Goal: Information Seeking & Learning: Understand process/instructions

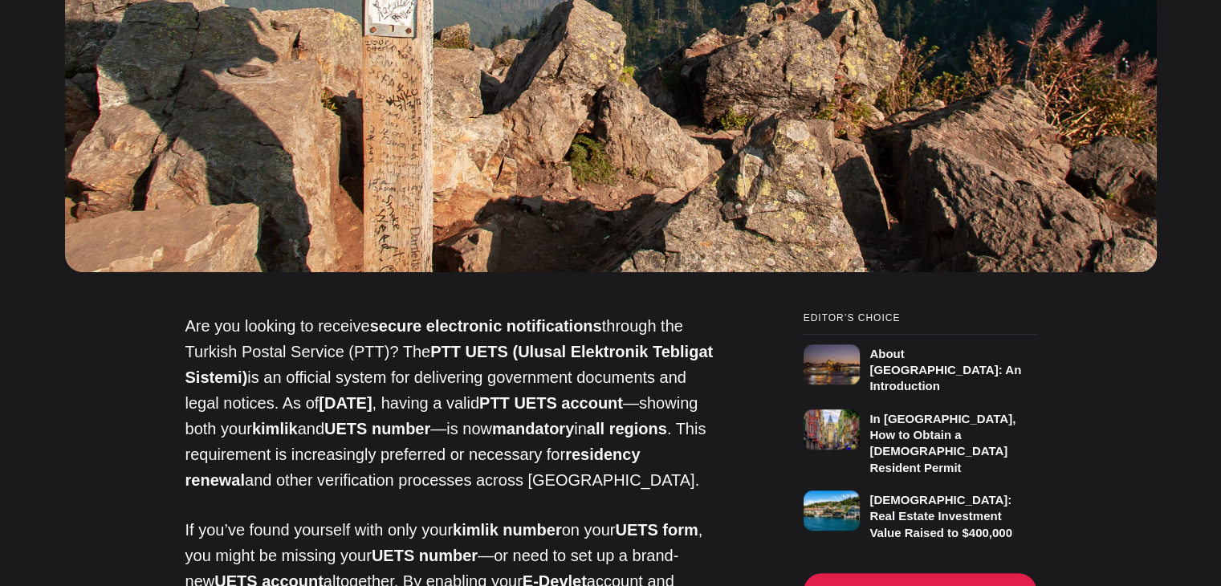
scroll to position [963, 0]
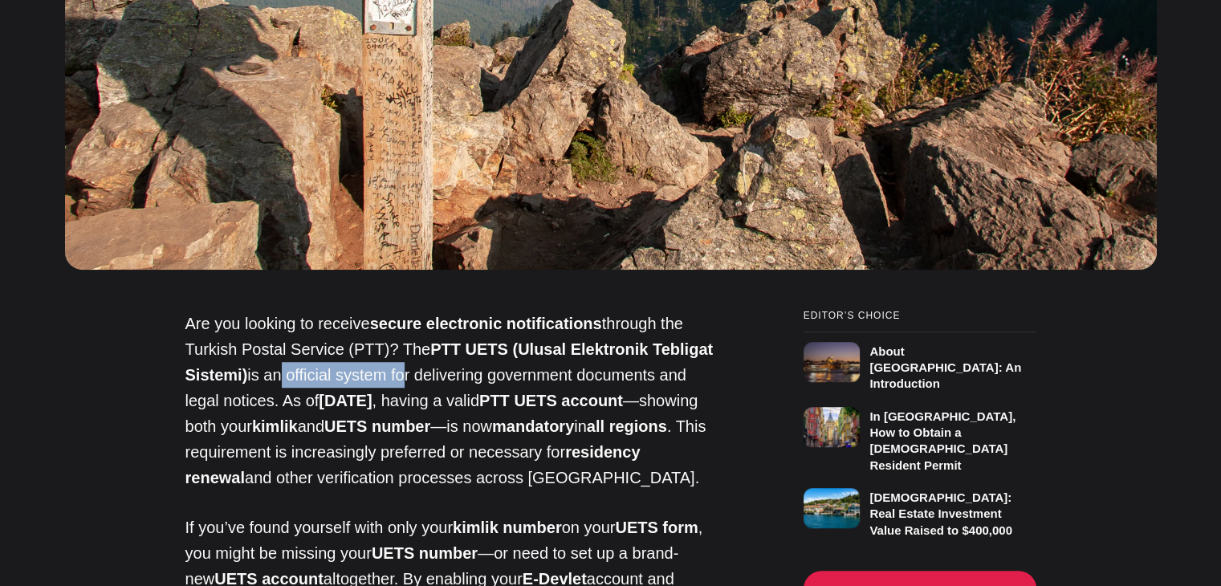
drag, startPoint x: 334, startPoint y: 285, endPoint x: 425, endPoint y: 281, distance: 90.8
click at [401, 311] on p "Are you looking to receive secure electronic notifications through the Turkish …" at bounding box center [454, 401] width 538 height 180
drag, startPoint x: 494, startPoint y: 281, endPoint x: 515, endPoint y: 282, distance: 20.9
click at [500, 311] on p "Are you looking to receive secure electronic notifications through the Turkish …" at bounding box center [454, 401] width 538 height 180
drag, startPoint x: 181, startPoint y: 314, endPoint x: 283, endPoint y: 312, distance: 102.8
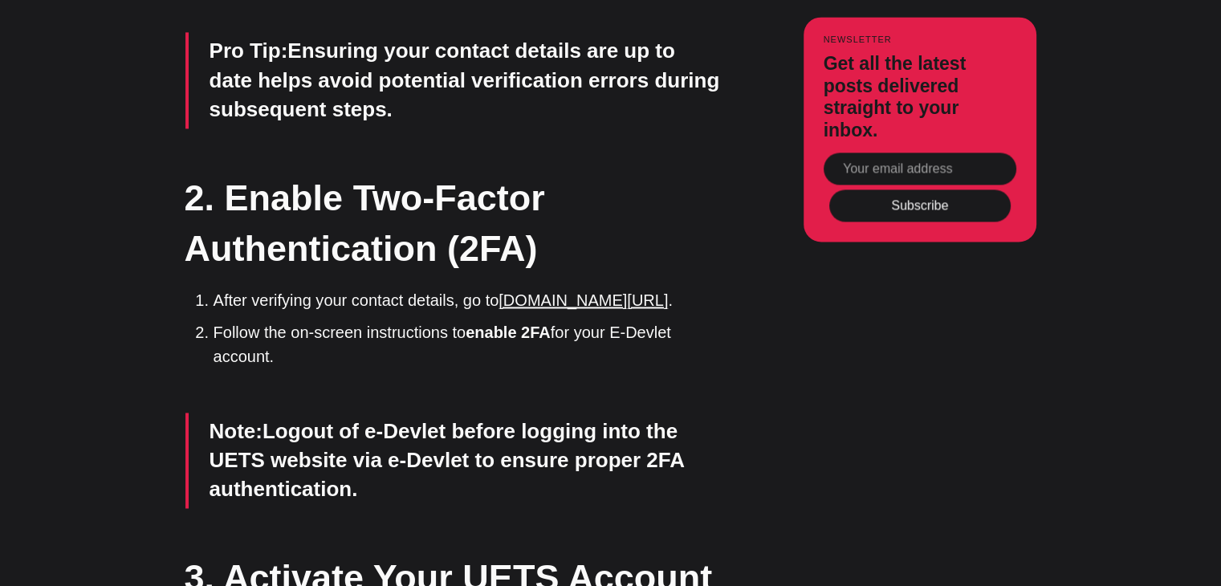
scroll to position [2408, 0]
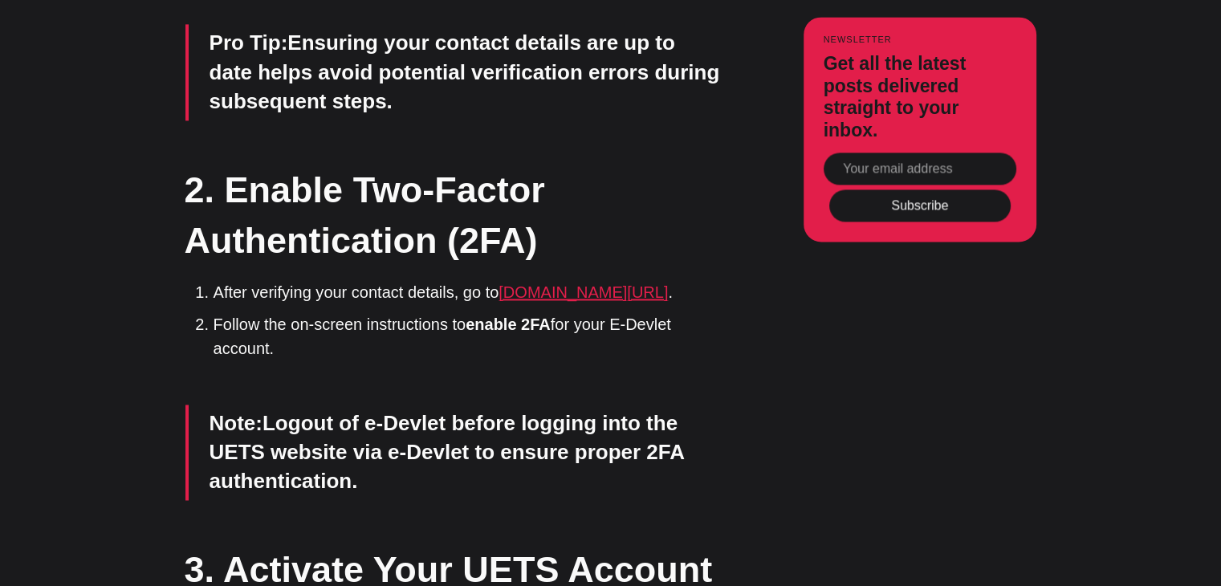
click at [546, 283] on link "[DOMAIN_NAME][URL]" at bounding box center [582, 292] width 169 height 18
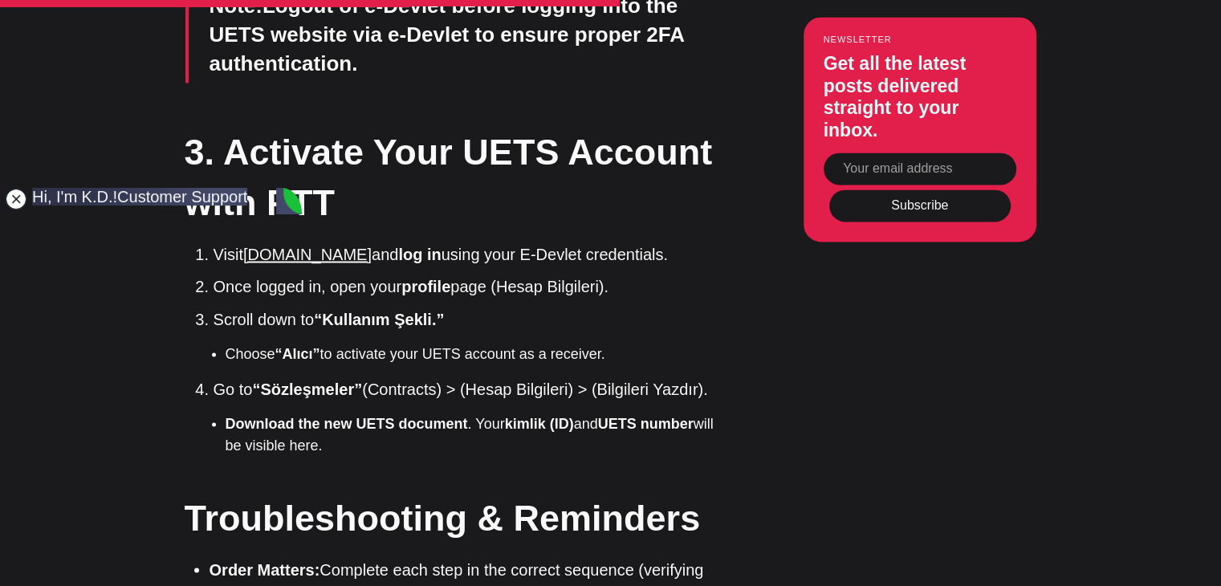
click at [13, 205] on jdiv at bounding box center [16, 199] width 22 height 22
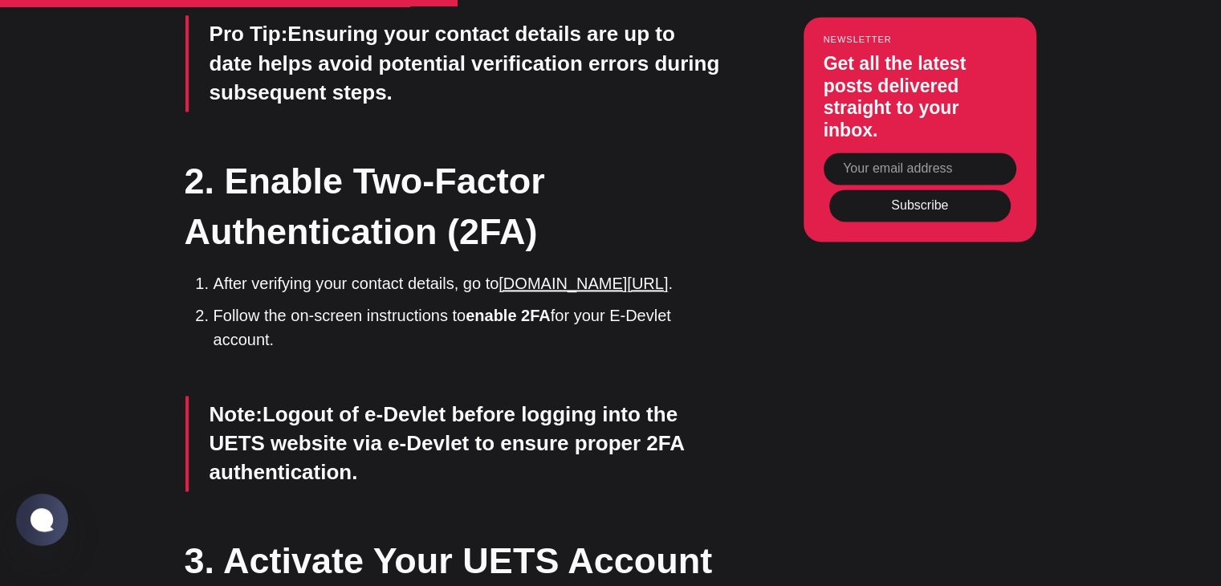
scroll to position [2328, 0]
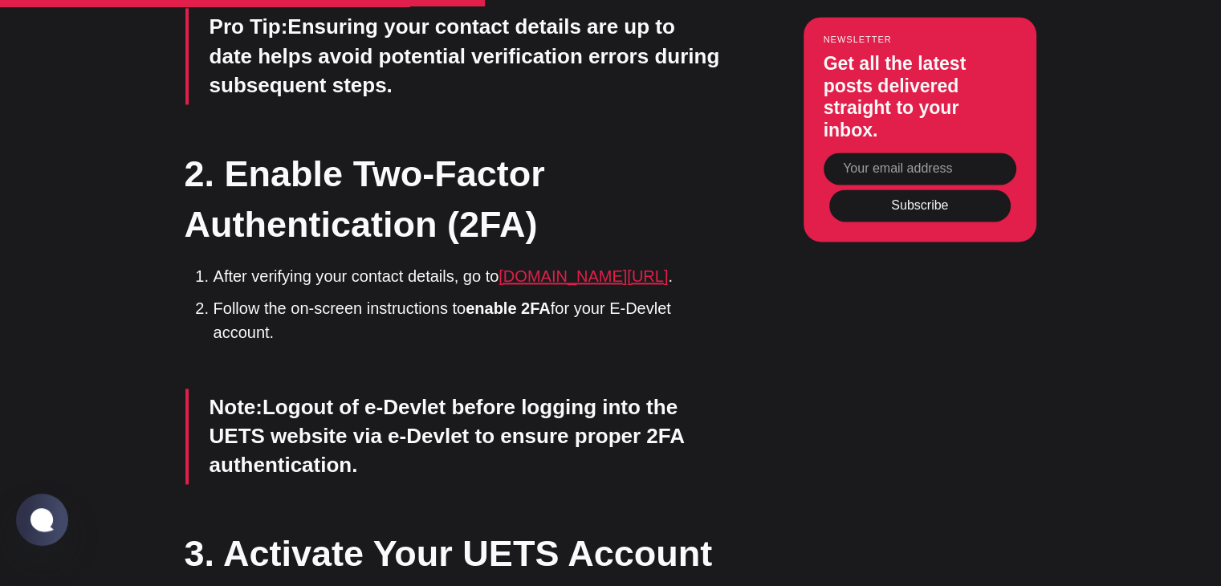
click at [572, 285] on link "[DOMAIN_NAME][URL]" at bounding box center [582, 276] width 169 height 18
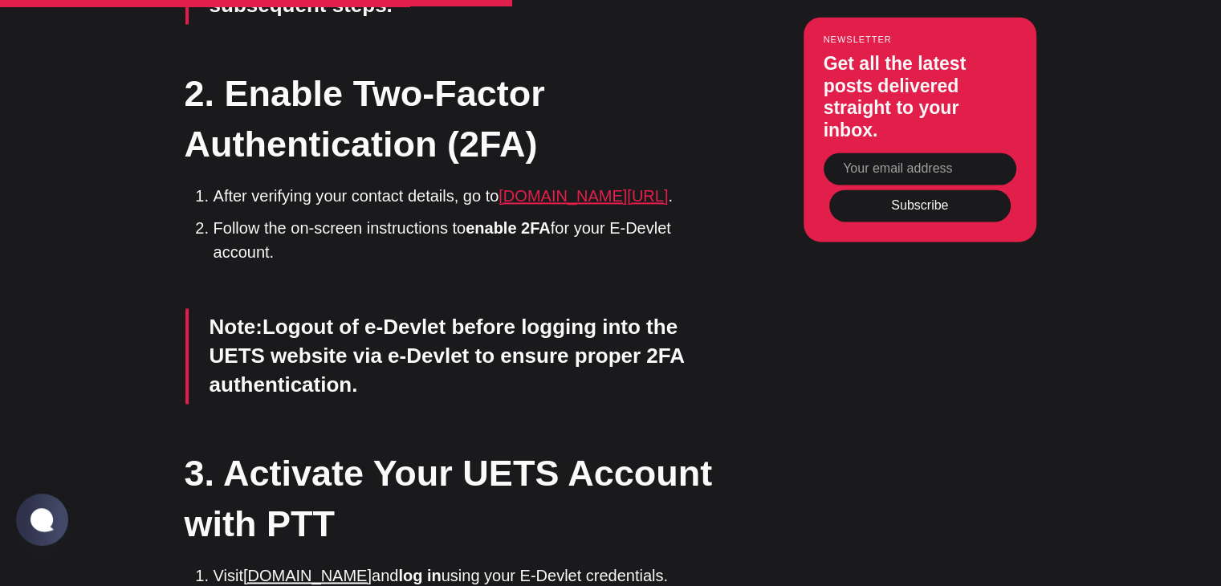
click at [574, 205] on link "[DOMAIN_NAME][URL]" at bounding box center [582, 196] width 169 height 18
